Goal: Task Accomplishment & Management: Complete application form

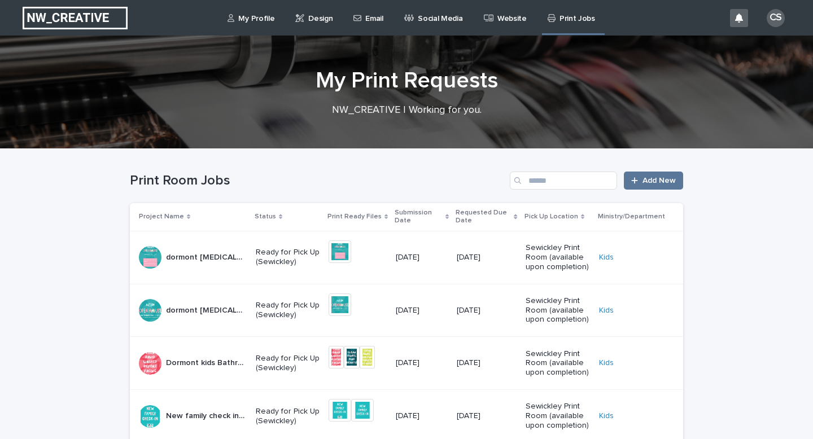
click at [312, 10] on p "Design" at bounding box center [320, 12] width 24 height 24
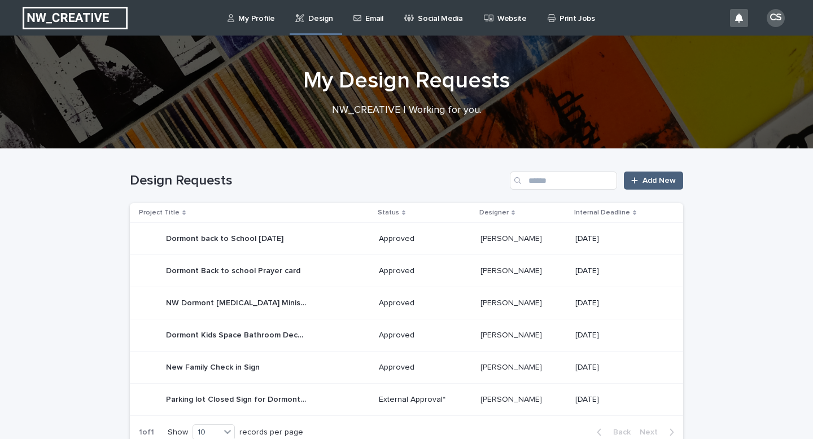
click at [661, 181] on span "Add New" at bounding box center [659, 181] width 33 height 8
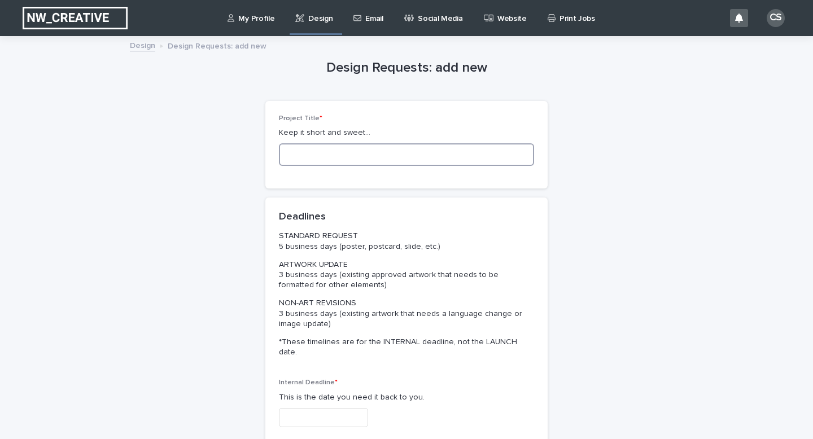
click at [320, 160] on input at bounding box center [406, 154] width 255 height 23
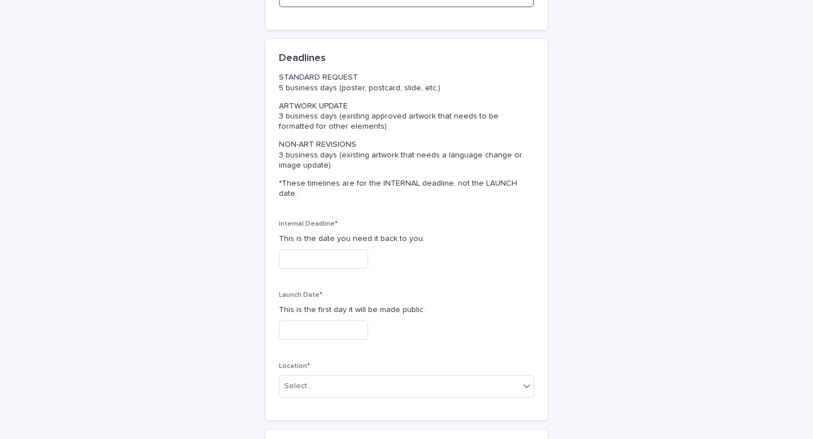
scroll to position [167, 0]
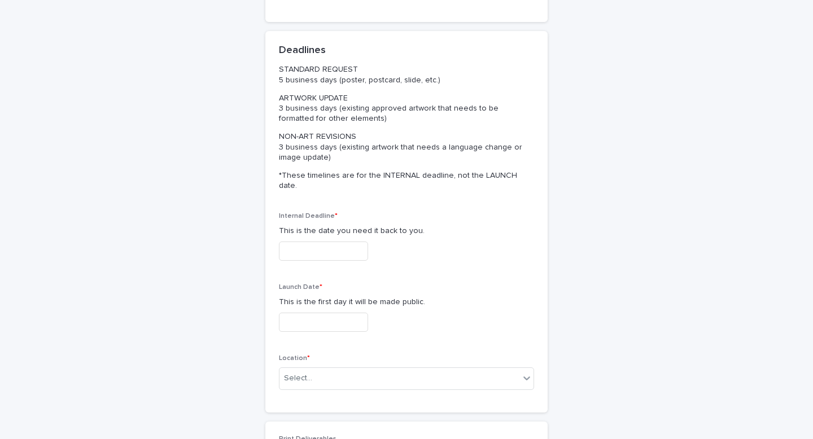
type input "**********"
click at [308, 246] on input "text" at bounding box center [323, 252] width 89 height 20
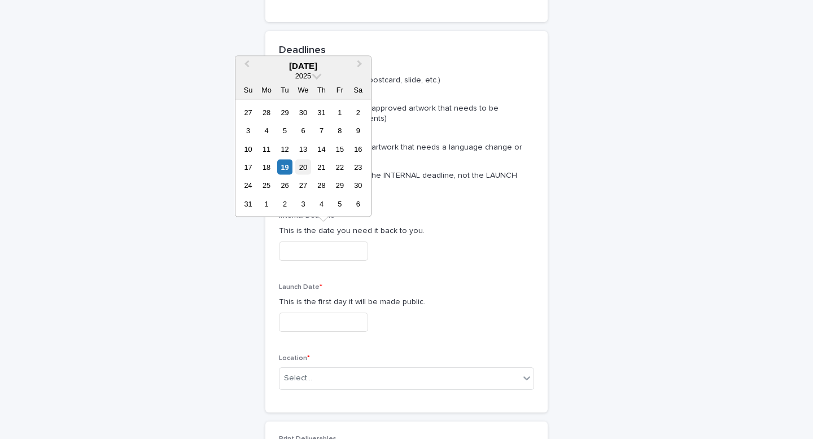
click at [302, 171] on div "20" at bounding box center [302, 167] width 15 height 15
type input "**********"
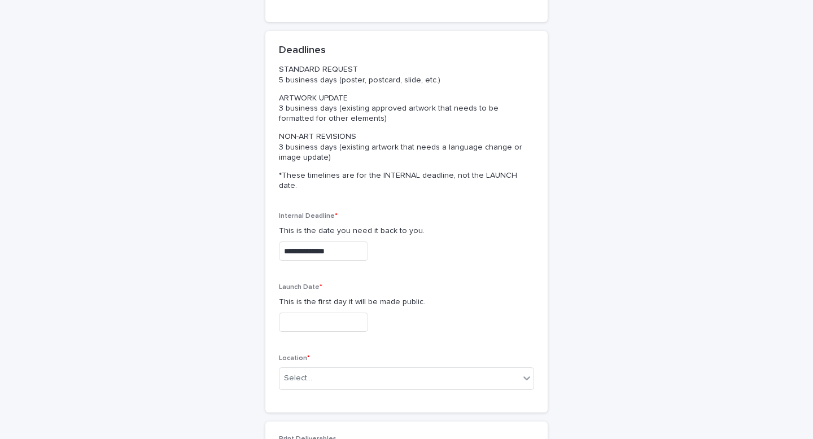
click at [299, 313] on input "text" at bounding box center [323, 323] width 89 height 20
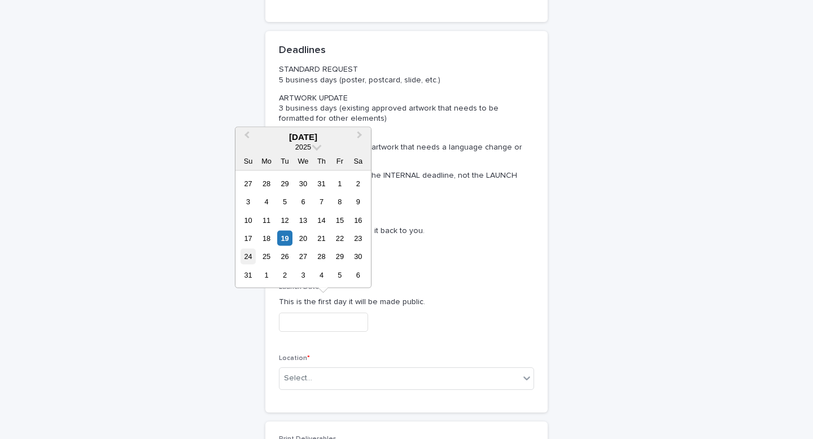
click at [249, 251] on div "24" at bounding box center [248, 256] width 15 height 15
type input "**********"
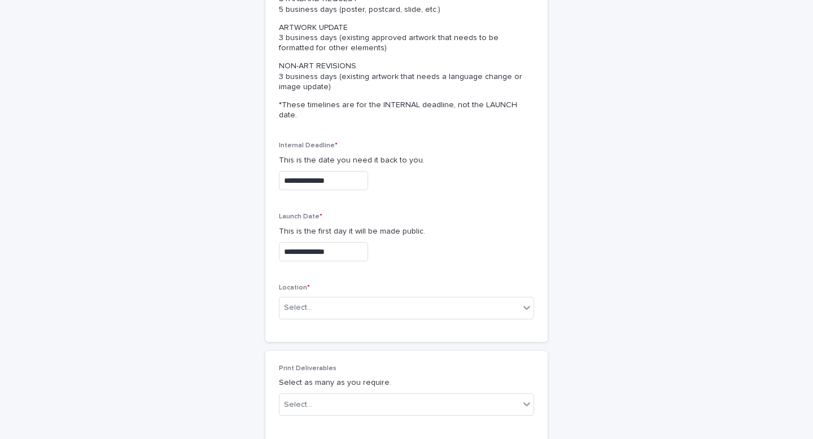
scroll to position [255, 0]
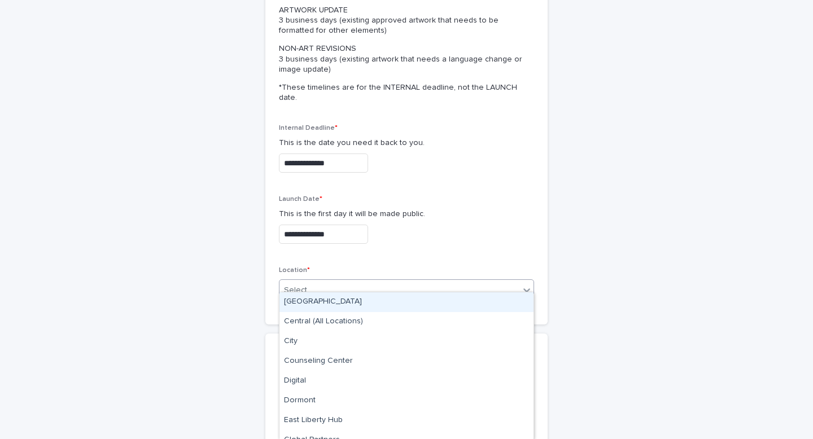
click at [344, 281] on div "Select..." at bounding box center [399, 290] width 240 height 19
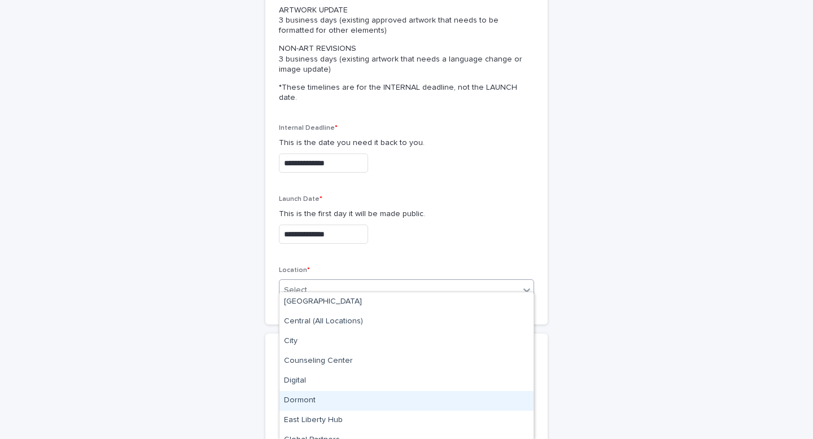
click at [315, 397] on div "Dormont" at bounding box center [406, 401] width 254 height 20
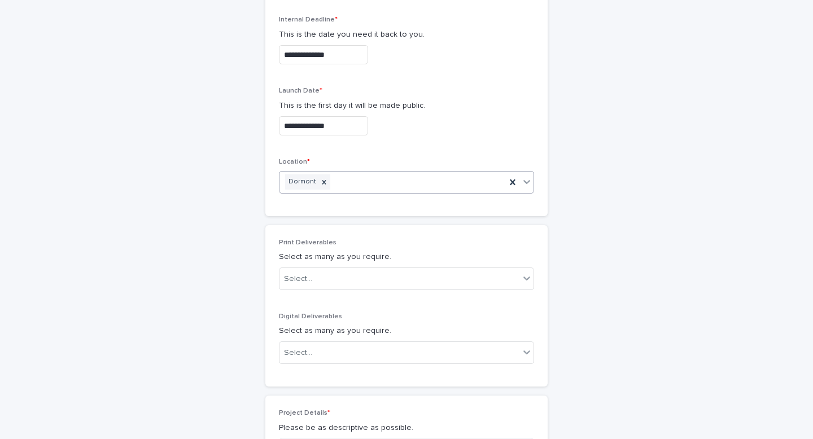
scroll to position [365, 0]
click at [321, 268] on div "Select..." at bounding box center [399, 277] width 240 height 19
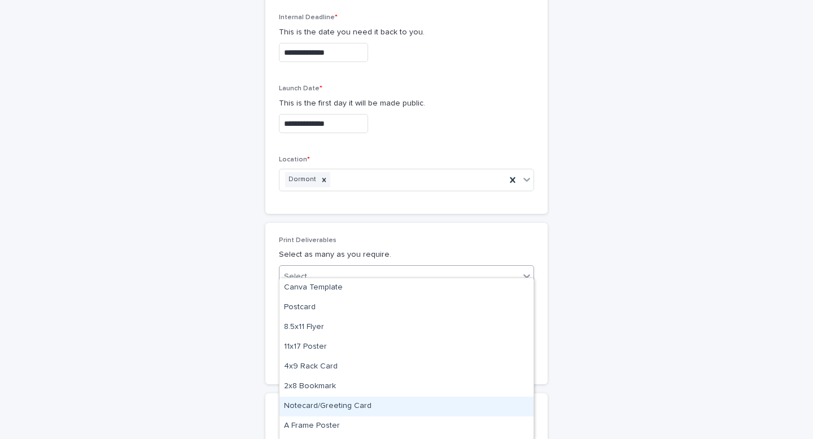
scroll to position [50, 0]
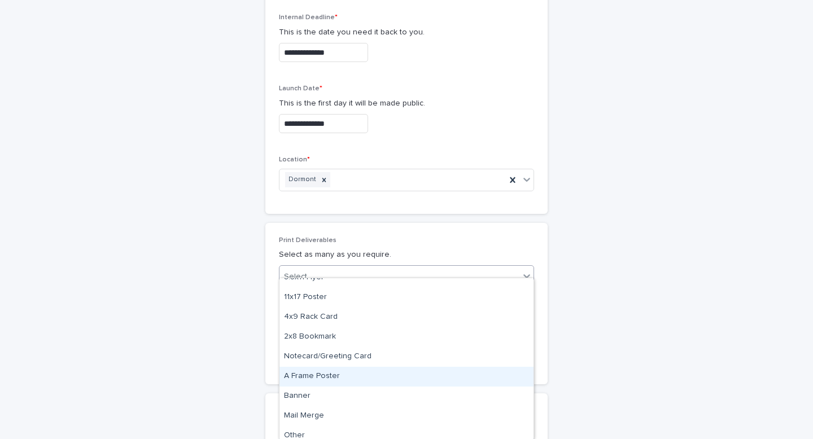
click at [314, 379] on div "A Frame Poster" at bounding box center [406, 377] width 254 height 20
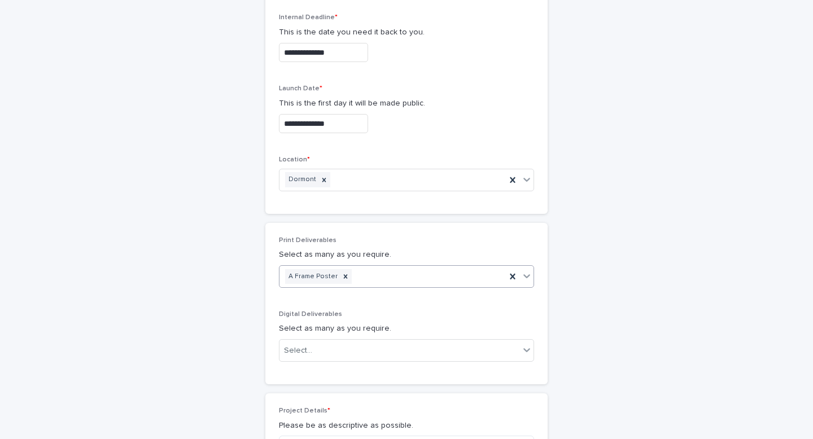
scroll to position [471, 0]
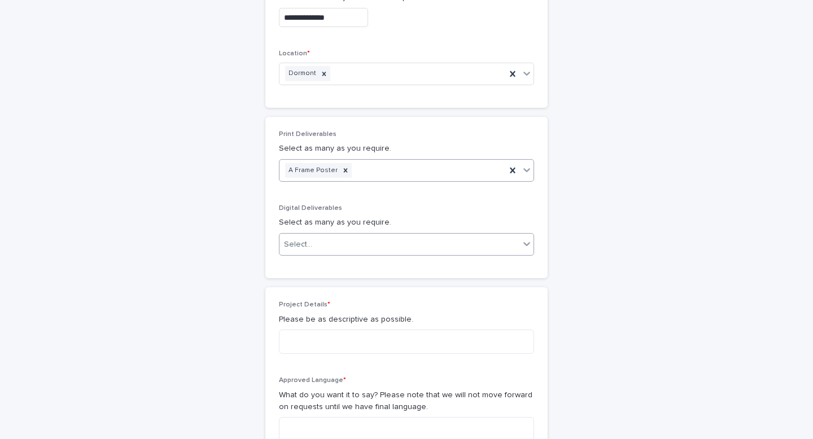
click at [337, 235] on div "Select..." at bounding box center [399, 244] width 240 height 19
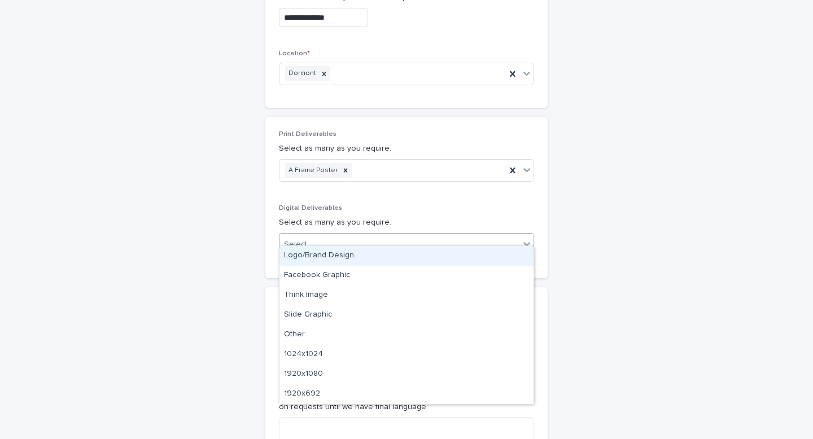
click at [329, 257] on div "Logo/Brand Design" at bounding box center [406, 256] width 254 height 20
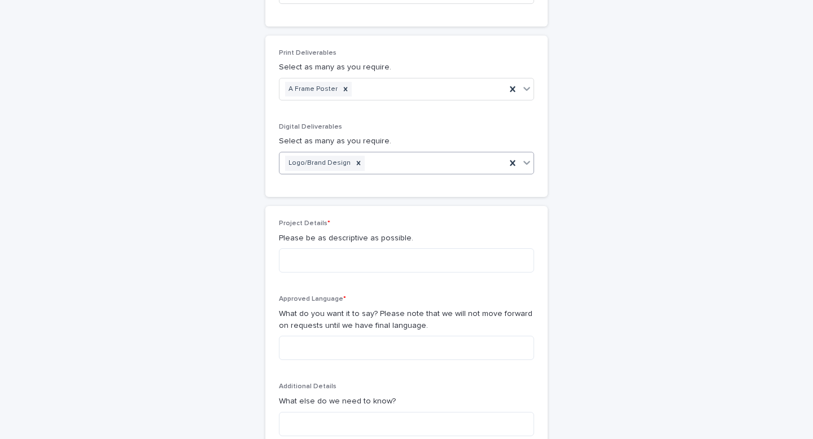
scroll to position [561, 0]
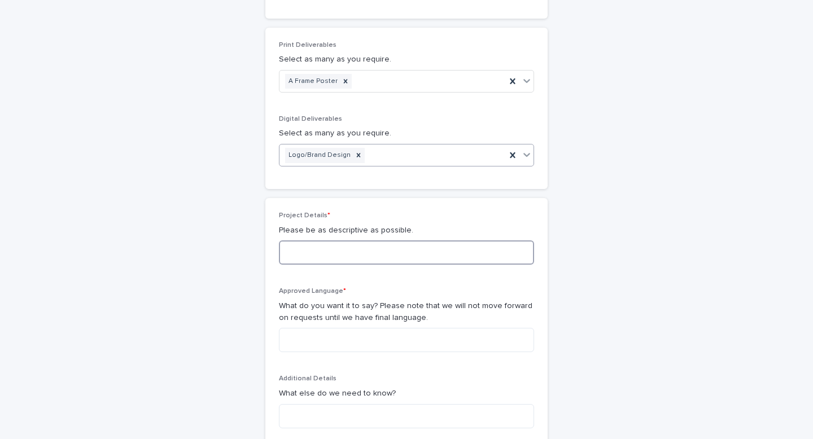
click at [324, 243] on textarea at bounding box center [406, 253] width 255 height 24
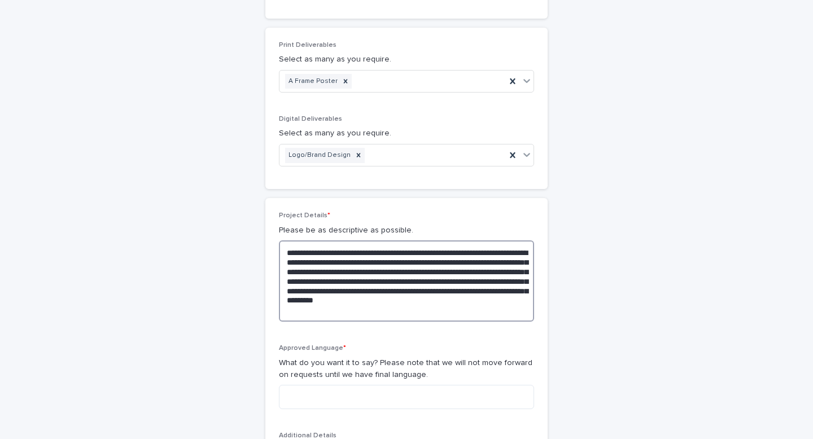
scroll to position [635, 0]
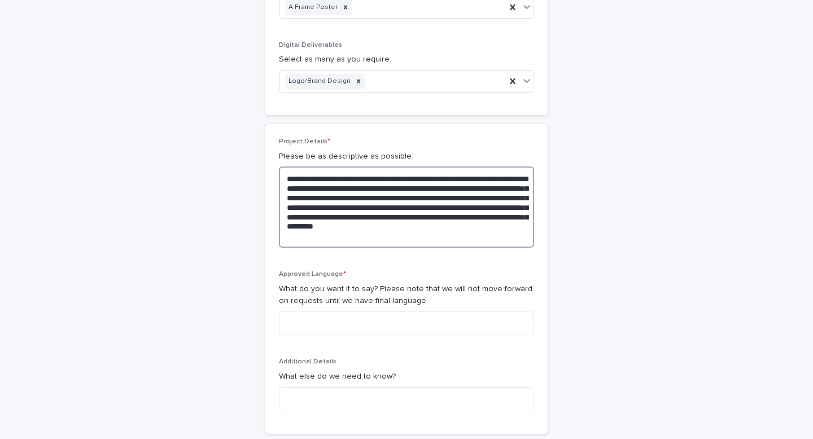
type textarea "**********"
click at [289, 311] on textarea at bounding box center [406, 323] width 255 height 24
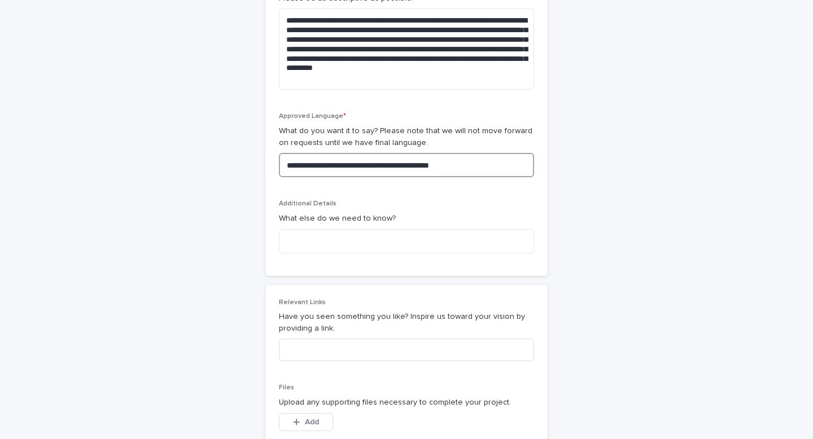
scroll to position [785, 0]
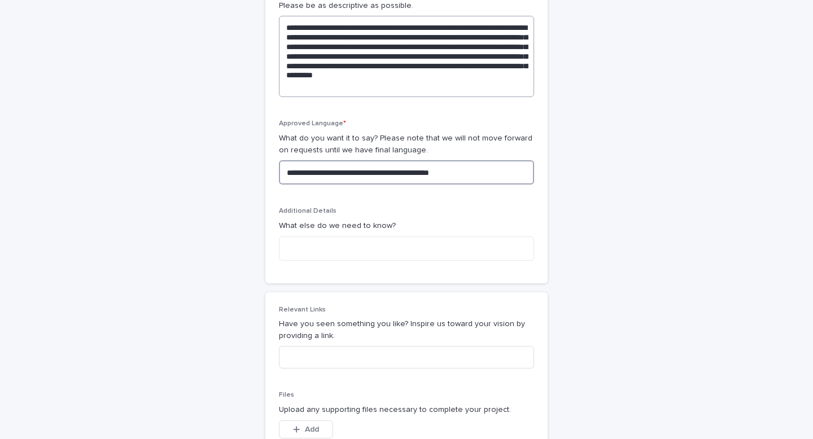
type textarea "**********"
click at [398, 76] on textarea "**********" at bounding box center [406, 56] width 255 height 81
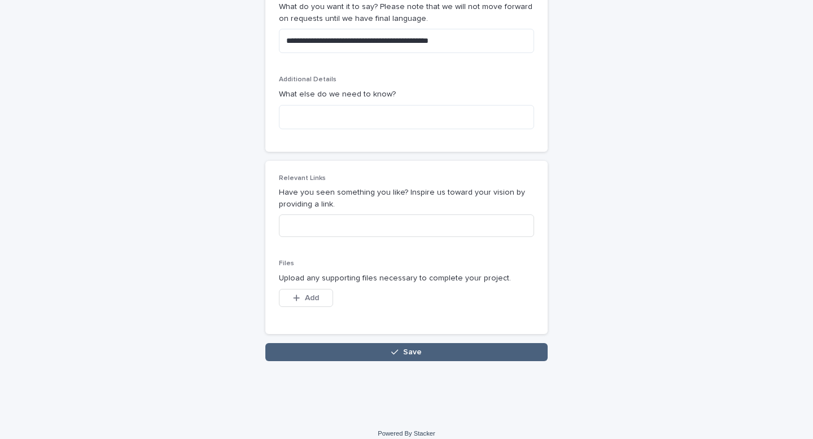
type textarea "**********"
click at [374, 343] on button "Save" at bounding box center [406, 352] width 282 height 18
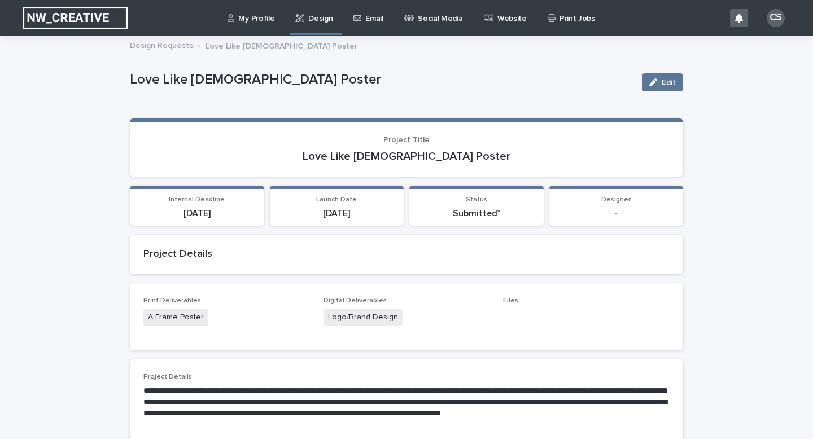
click at [309, 19] on p "Design" at bounding box center [320, 12] width 24 height 24
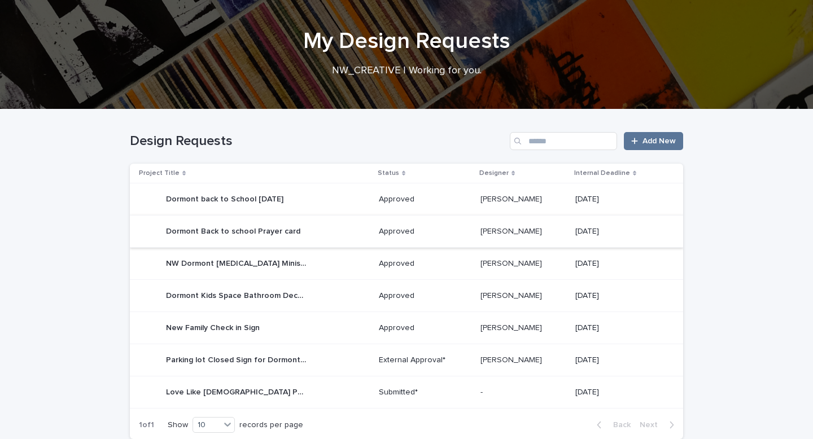
scroll to position [42, 0]
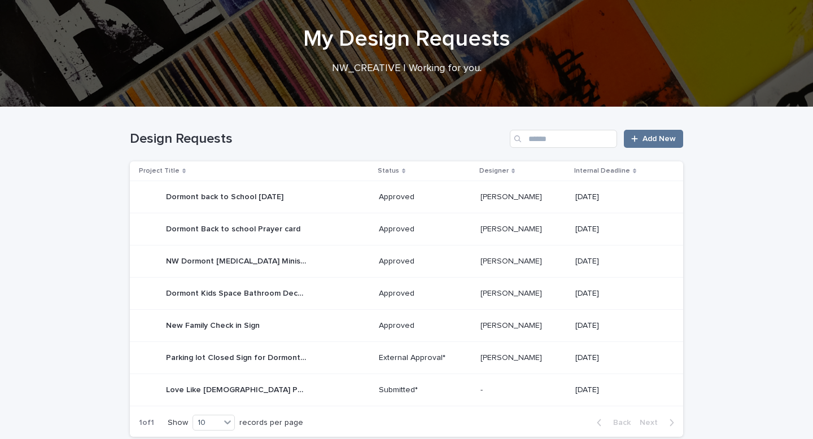
click at [241, 362] on p "Parking lot Closed Sign for Dormont (URGENT)" at bounding box center [237, 357] width 143 height 12
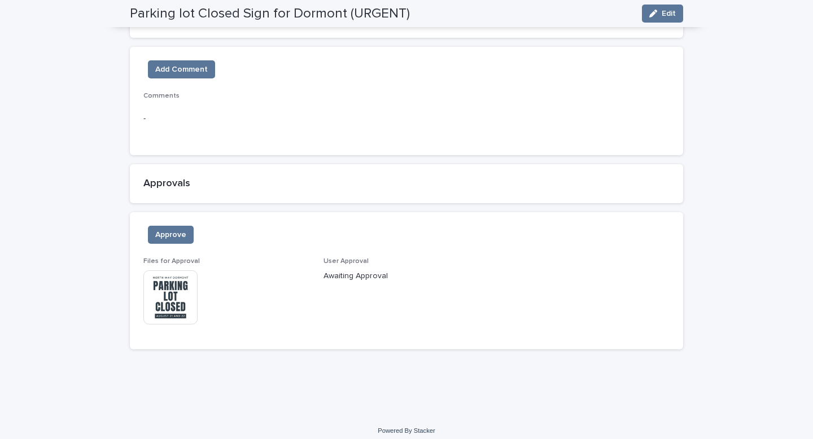
scroll to position [646, 0]
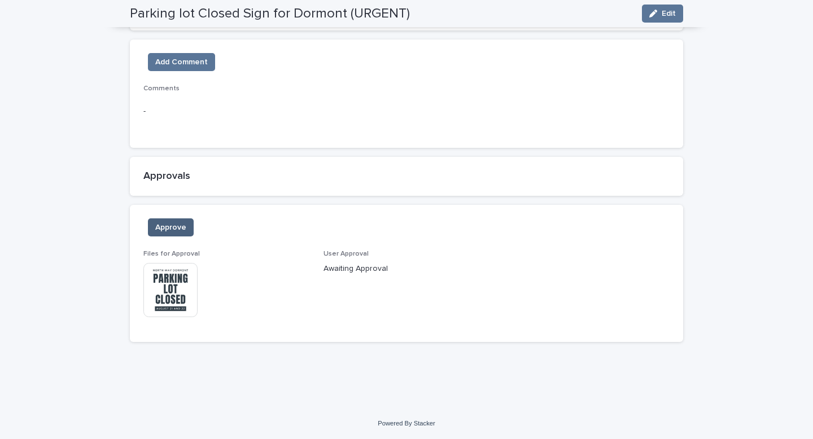
click at [177, 230] on span "Approve" at bounding box center [170, 227] width 31 height 11
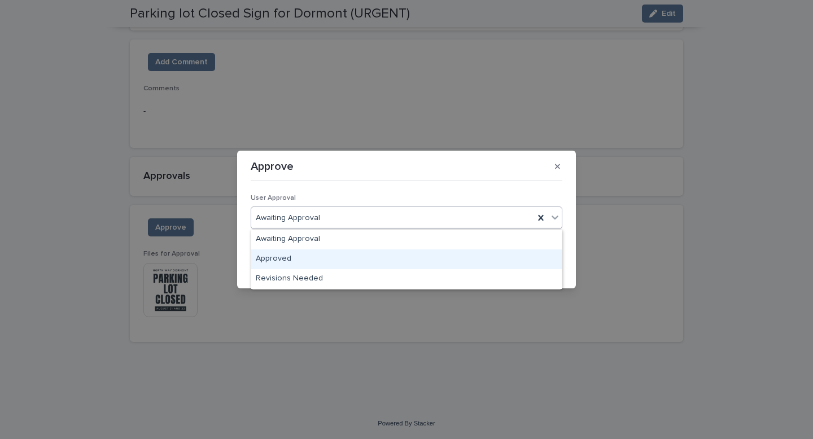
click at [295, 255] on div "Approved" at bounding box center [406, 260] width 311 height 20
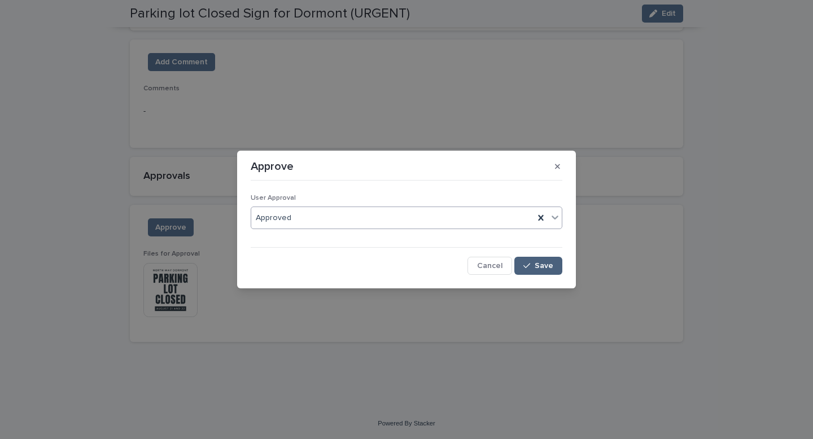
click at [541, 272] on button "Save" at bounding box center [538, 266] width 48 height 18
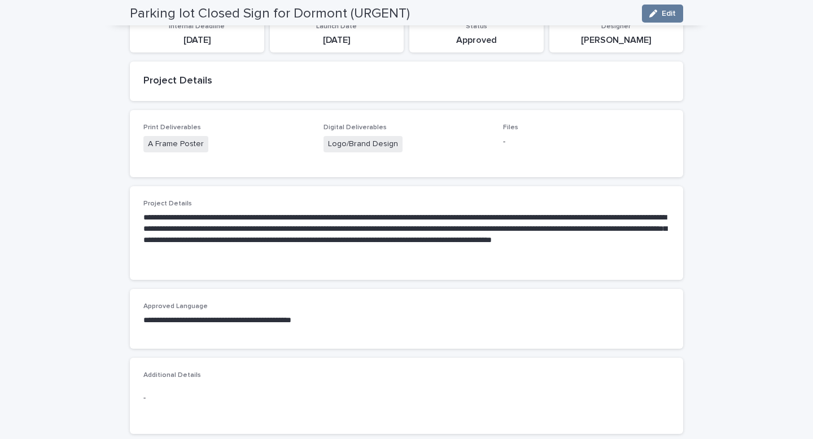
scroll to position [0, 0]
